Goal: Task Accomplishment & Management: Manage account settings

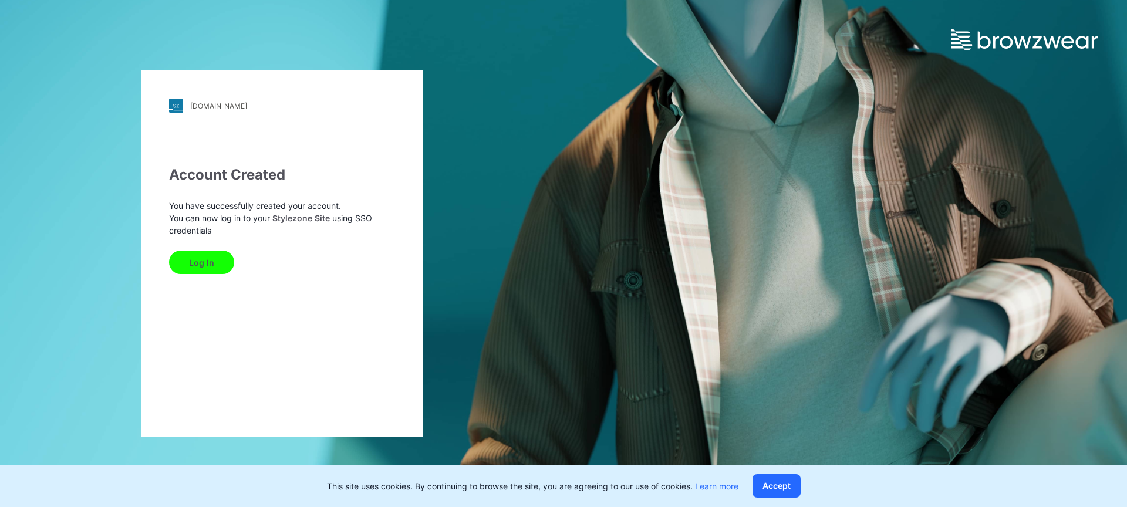
click at [200, 262] on button "Log In" at bounding box center [201, 262] width 65 height 23
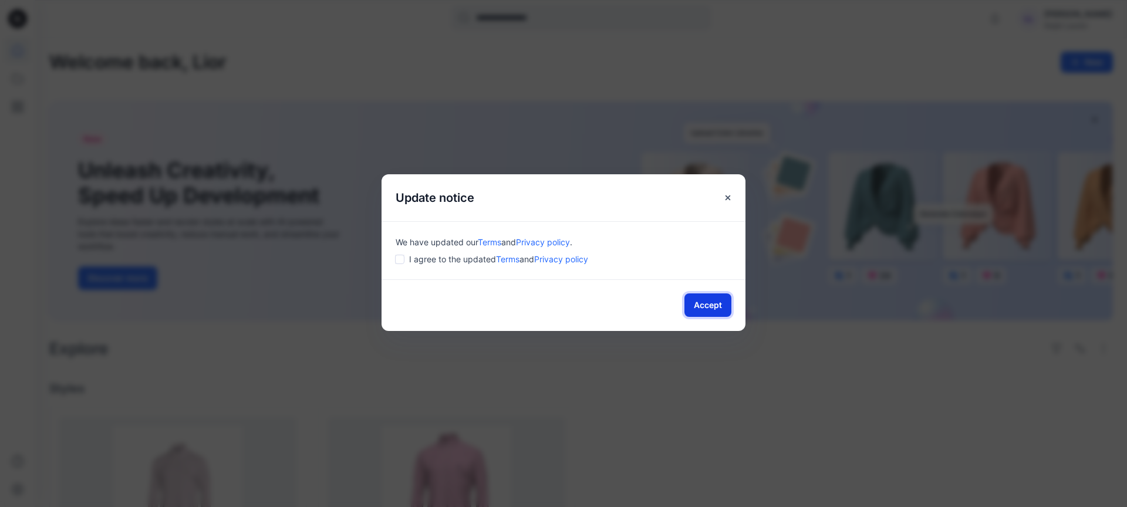
click at [700, 308] on button "Accept" at bounding box center [708, 305] width 47 height 23
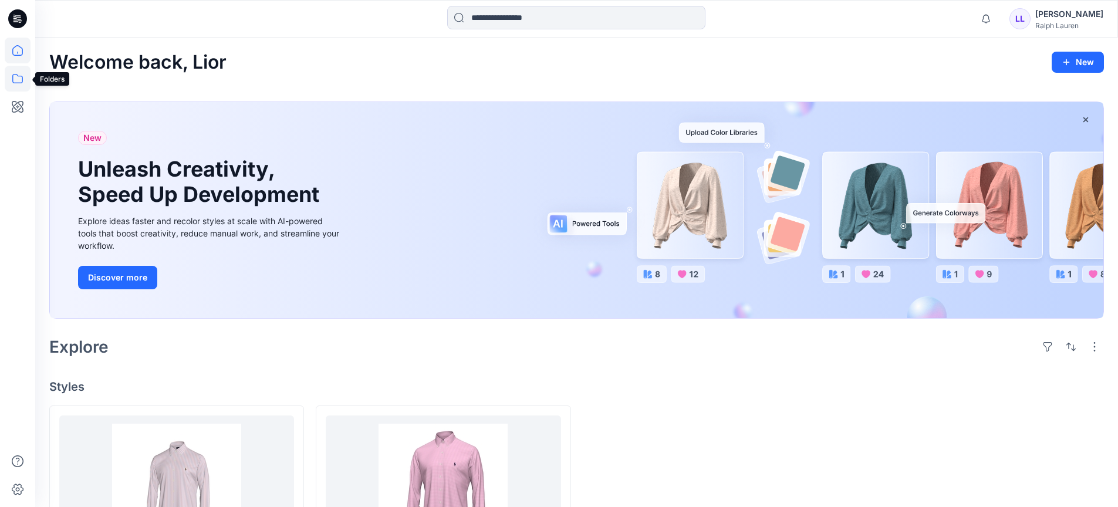
click at [18, 80] on icon at bounding box center [18, 79] width 26 height 26
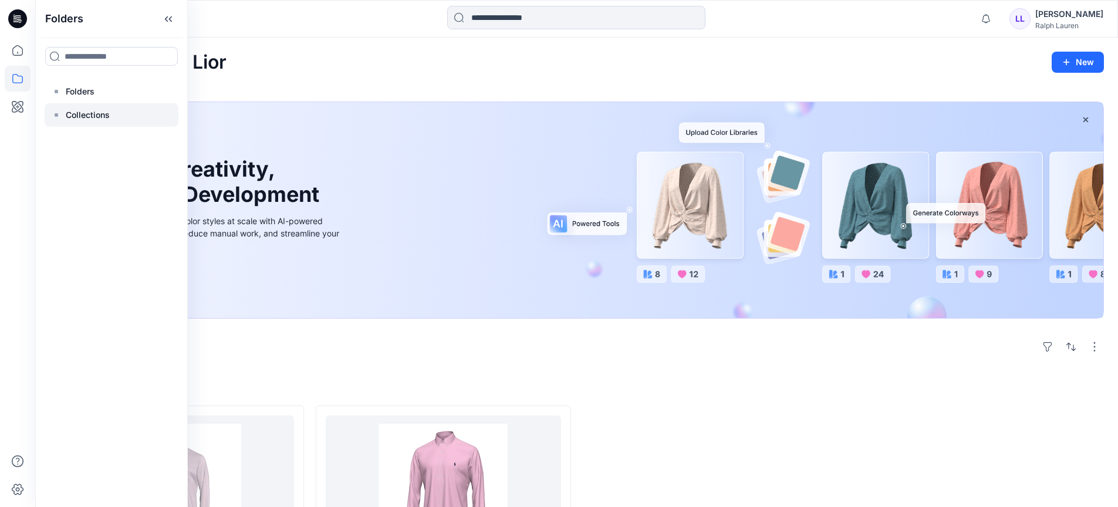
click at [63, 117] on div at bounding box center [112, 114] width 134 height 23
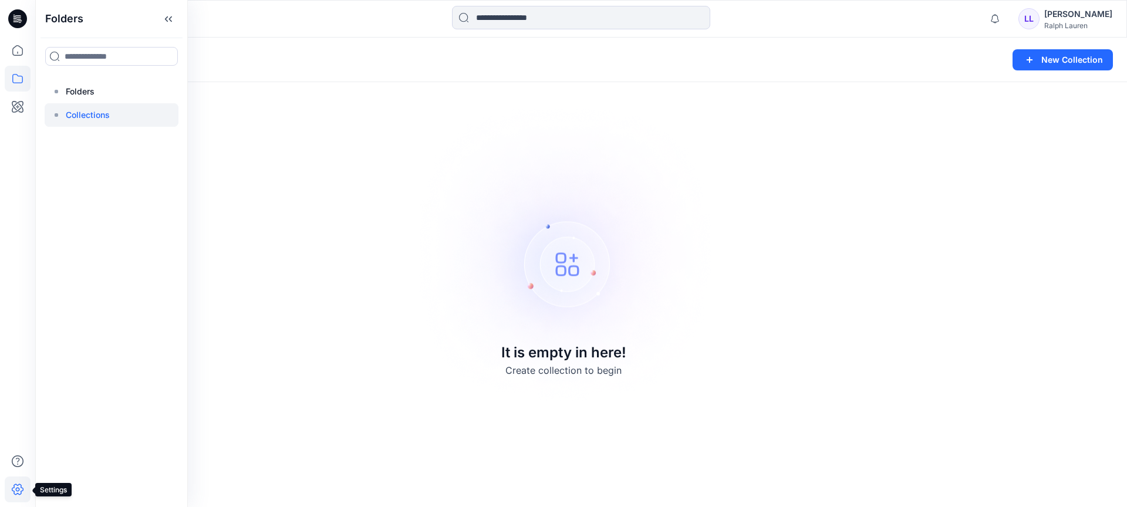
click at [19, 481] on icon at bounding box center [18, 490] width 26 height 26
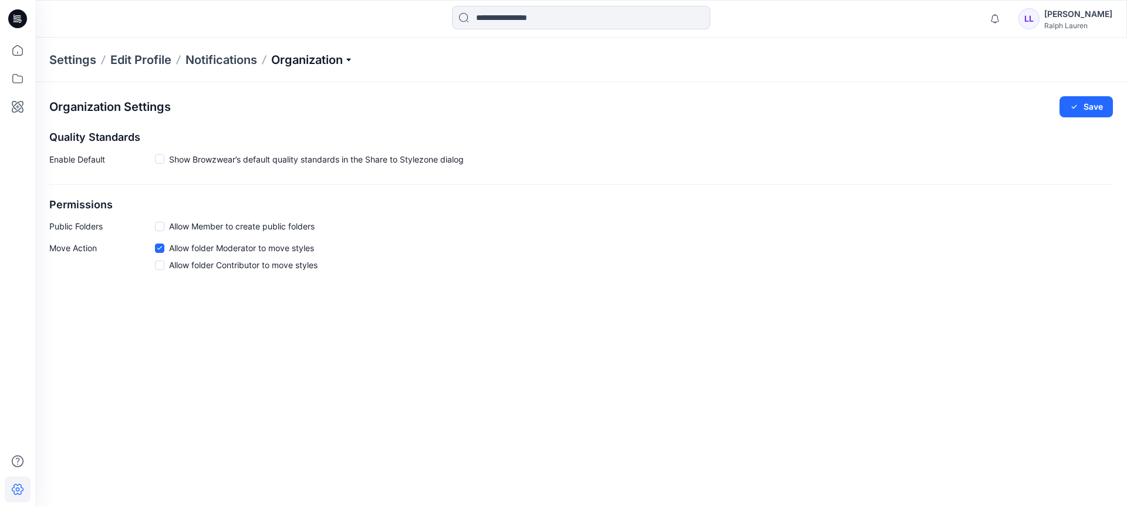
click at [350, 59] on p "Organization" at bounding box center [312, 60] width 82 height 16
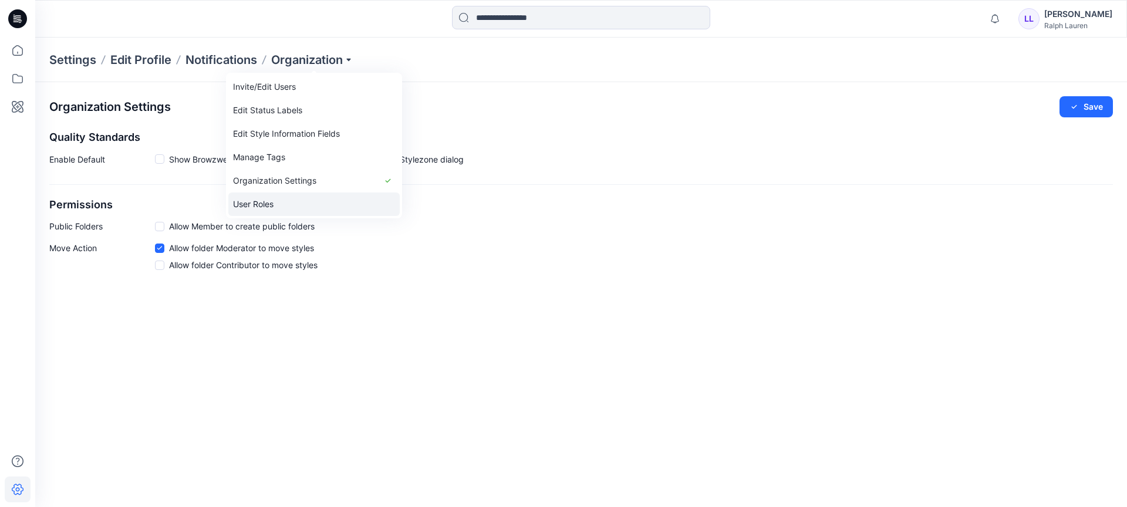
click at [304, 200] on link "User Roles" at bounding box center [313, 204] width 171 height 23
